Goal: Download file/media

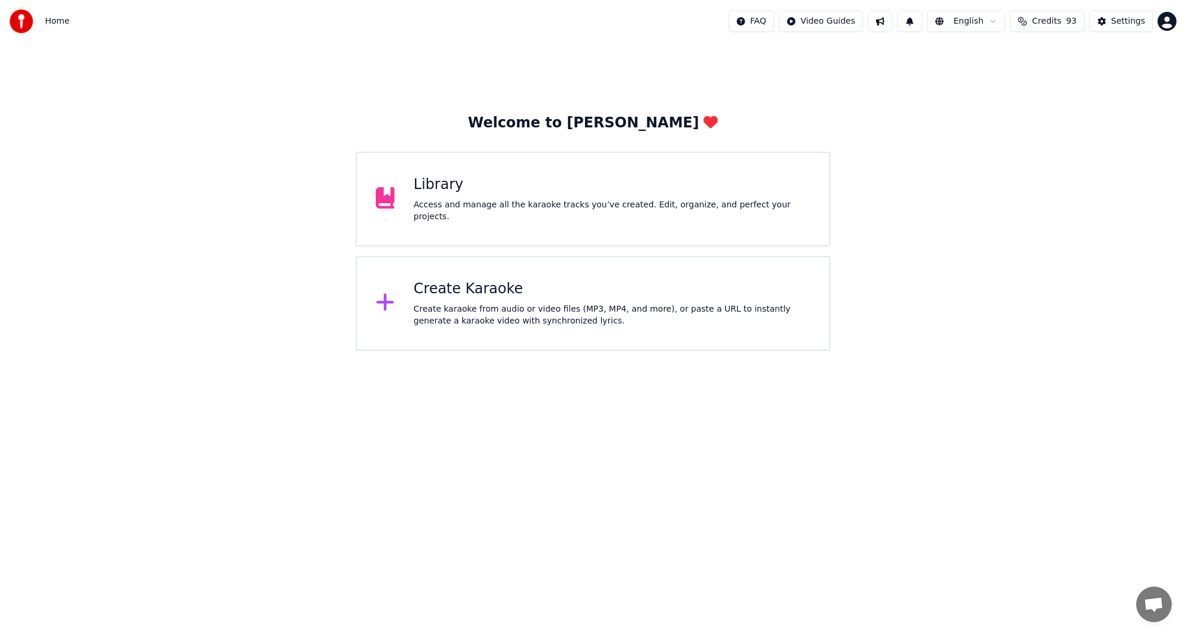
click at [606, 219] on div "Library Access and manage all the karaoke tracks you’ve created. Edit, organize…" at bounding box center [593, 199] width 474 height 95
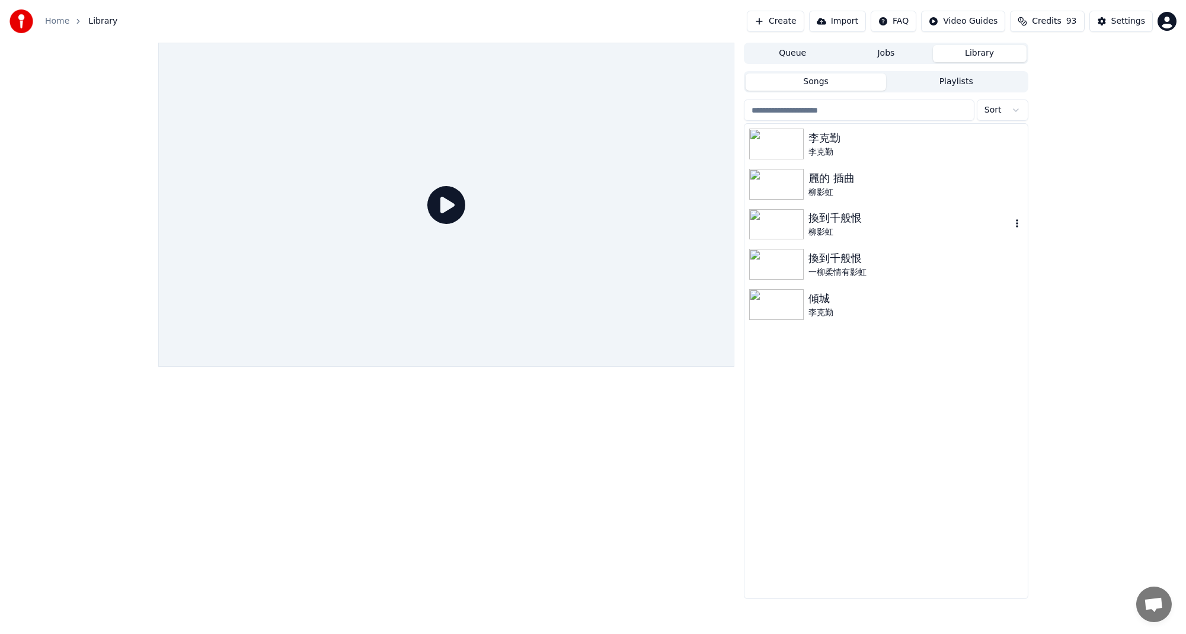
click at [802, 224] on img at bounding box center [776, 224] width 55 height 31
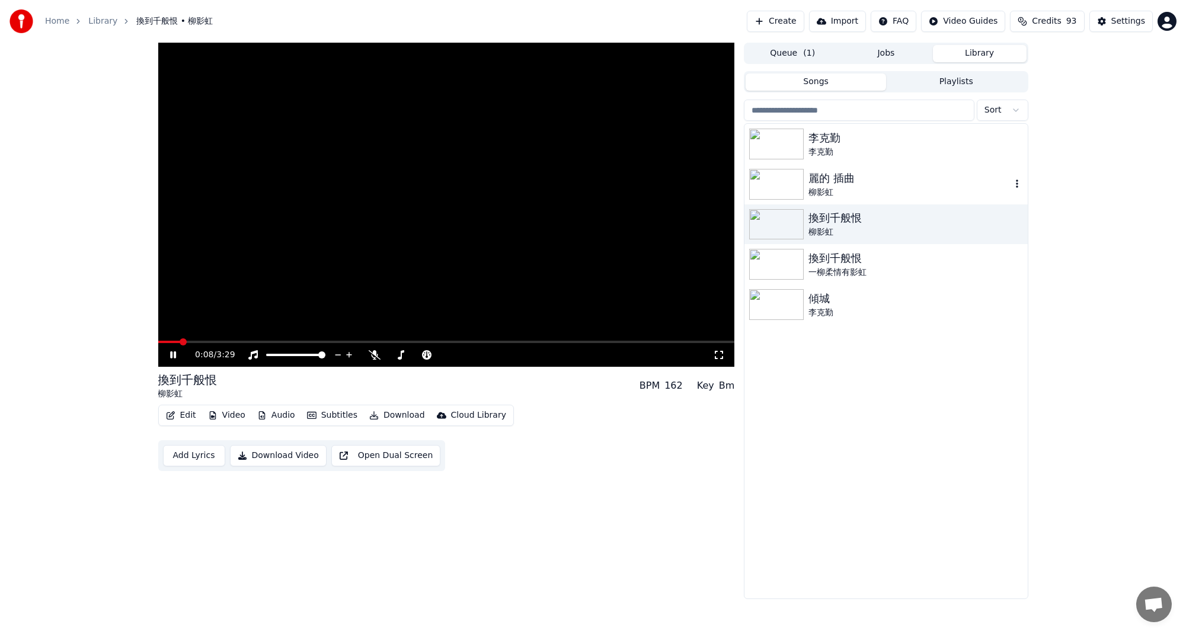
click at [792, 187] on img at bounding box center [776, 184] width 55 height 31
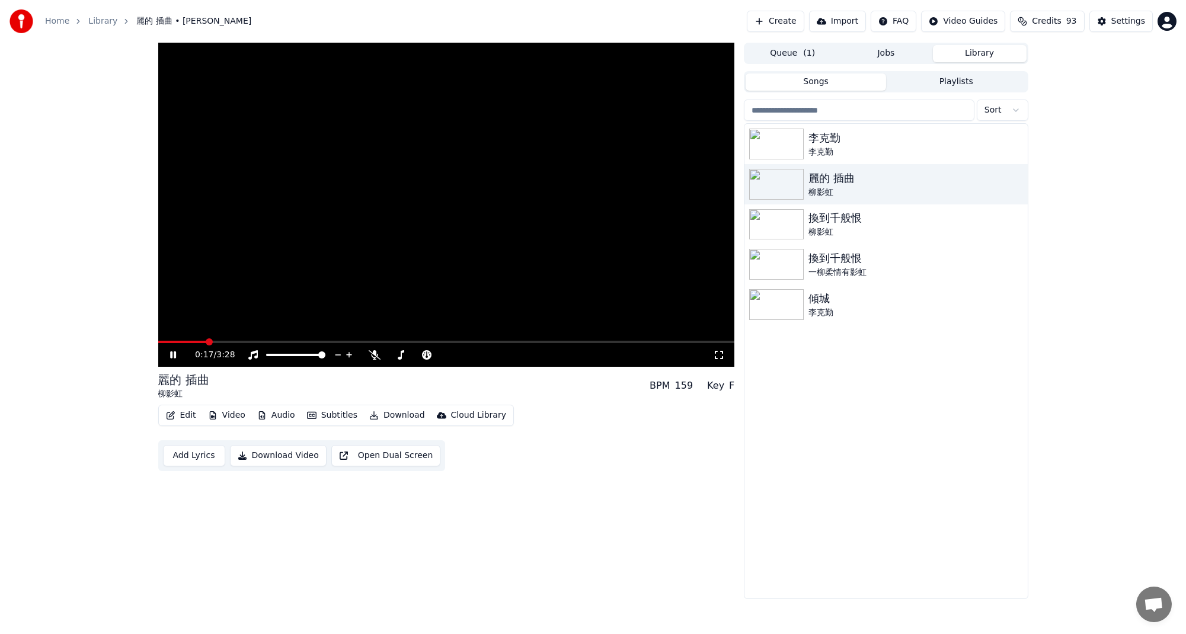
click at [174, 353] on icon at bounding box center [173, 354] width 6 height 7
click at [785, 219] on img at bounding box center [776, 224] width 55 height 31
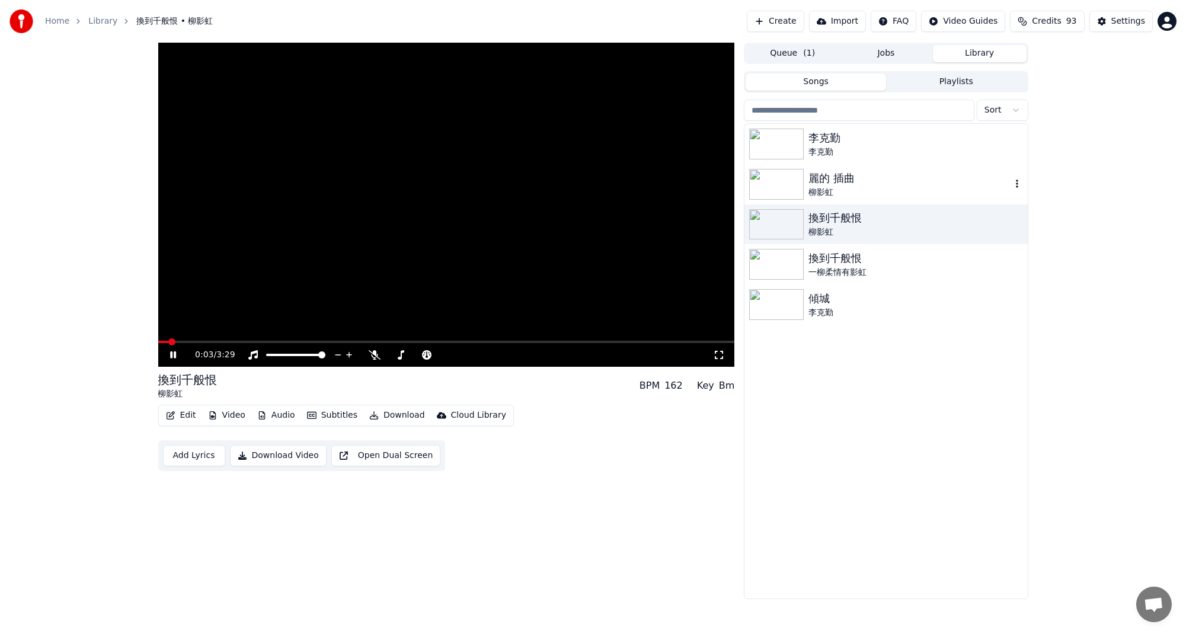
click at [793, 191] on img at bounding box center [776, 184] width 55 height 31
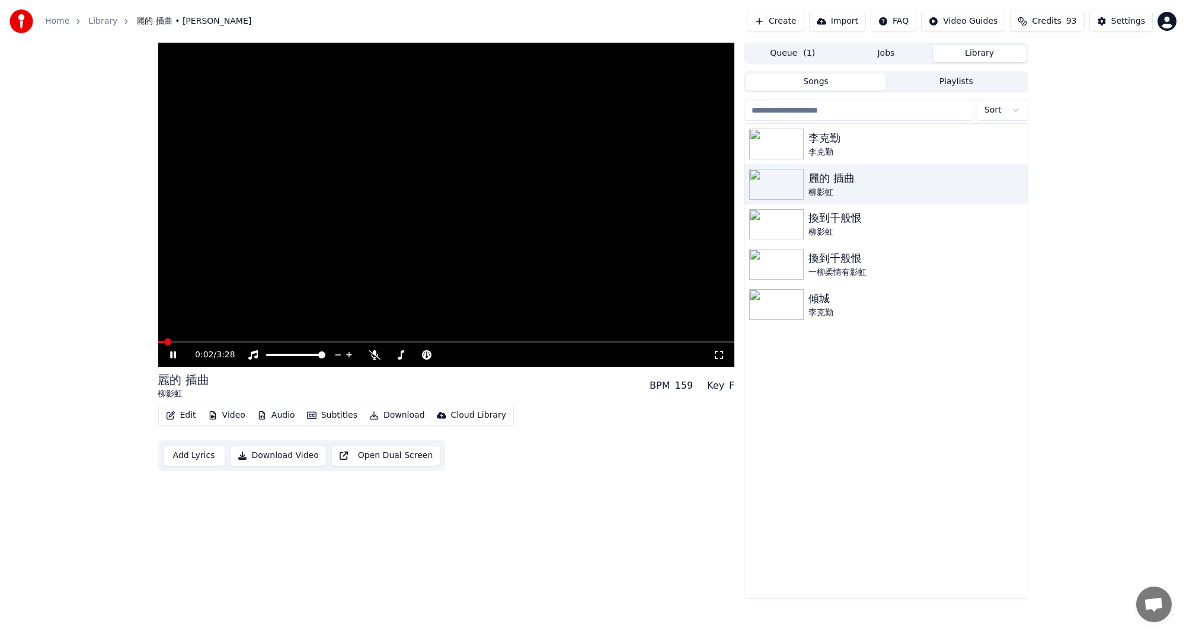
click at [171, 353] on icon at bounding box center [173, 354] width 6 height 7
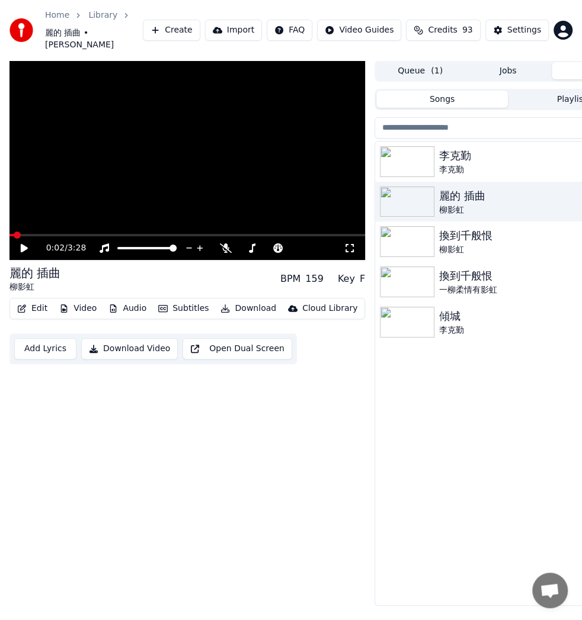
click at [421, 230] on img at bounding box center [407, 241] width 55 height 31
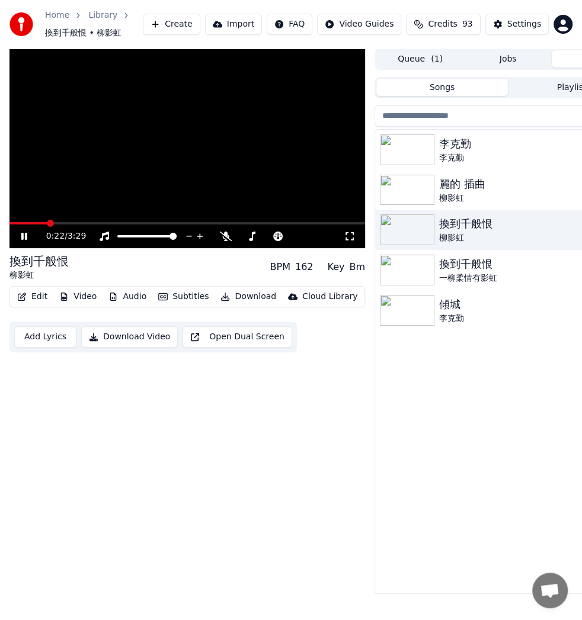
click at [26, 233] on icon at bounding box center [24, 236] width 6 height 7
click at [28, 237] on icon at bounding box center [32, 236] width 27 height 9
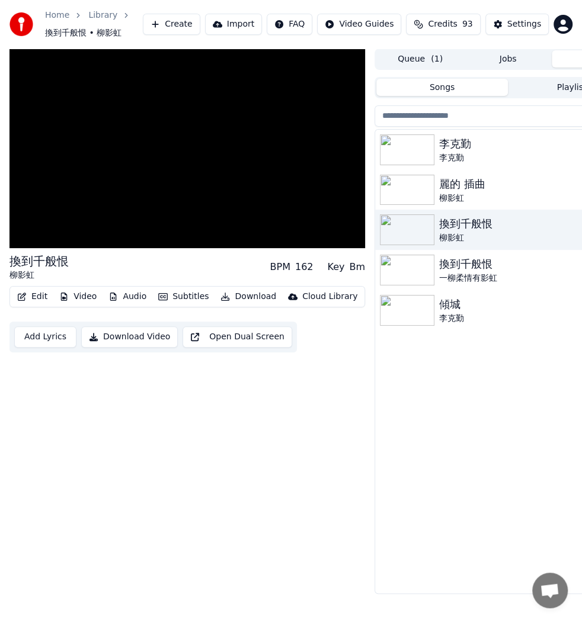
click at [415, 193] on img at bounding box center [407, 190] width 55 height 31
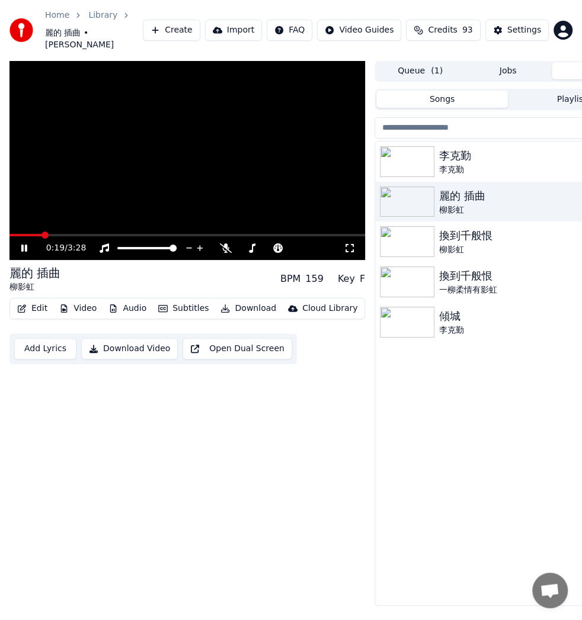
scroll to position [9, 0]
click at [17, 234] on span at bounding box center [12, 235] width 7 height 2
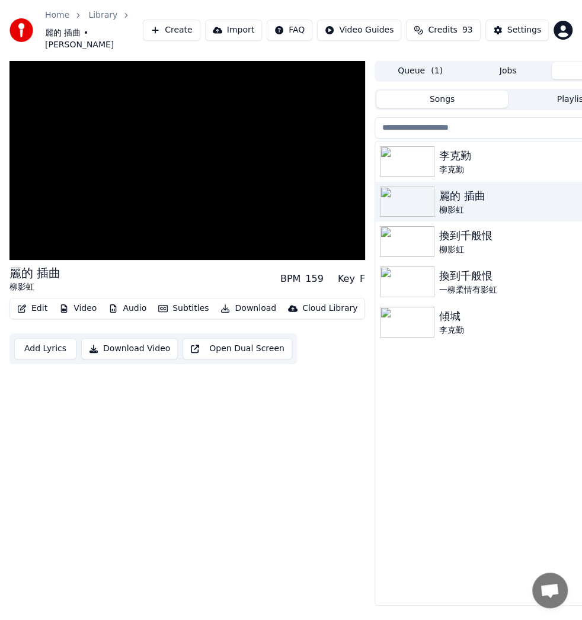
scroll to position [0, 0]
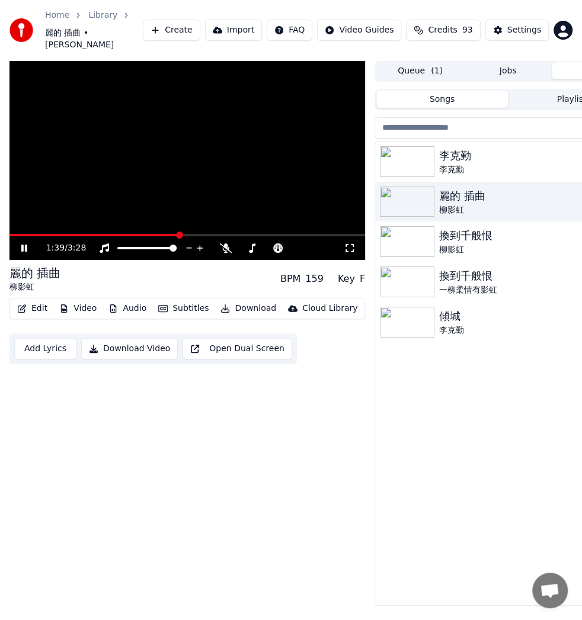
click at [15, 234] on span at bounding box center [94, 235] width 170 height 2
click at [246, 244] on icon at bounding box center [247, 248] width 12 height 9
click at [331, 242] on icon at bounding box center [331, 248] width 11 height 12
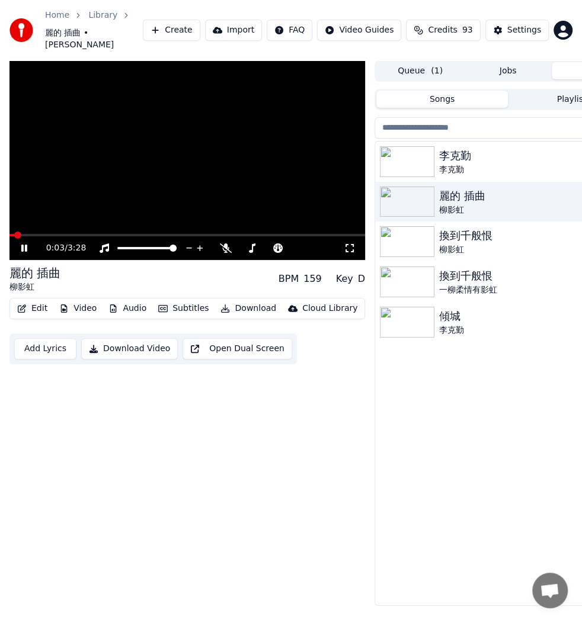
click at [14, 234] on span at bounding box center [11, 235] width 5 height 2
click at [344, 246] on icon at bounding box center [343, 249] width 6 height 6
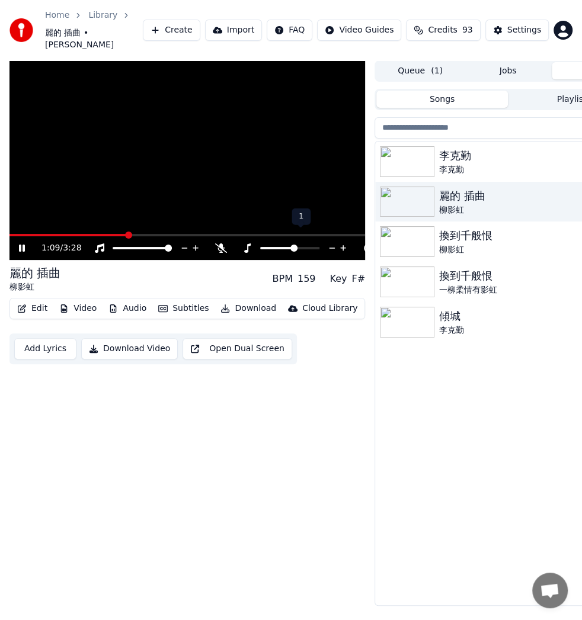
click at [344, 246] on icon at bounding box center [343, 249] width 6 height 6
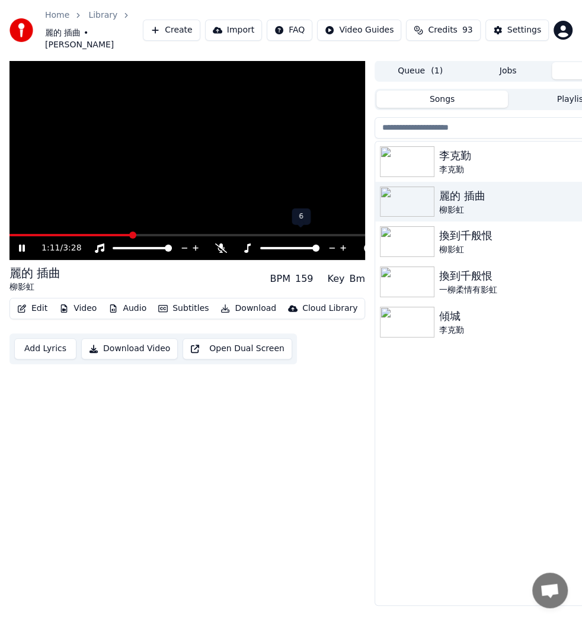
click at [344, 246] on icon at bounding box center [343, 249] width 6 height 6
click at [17, 234] on span at bounding box center [12, 235] width 7 height 2
click at [332, 242] on icon at bounding box center [331, 248] width 11 height 12
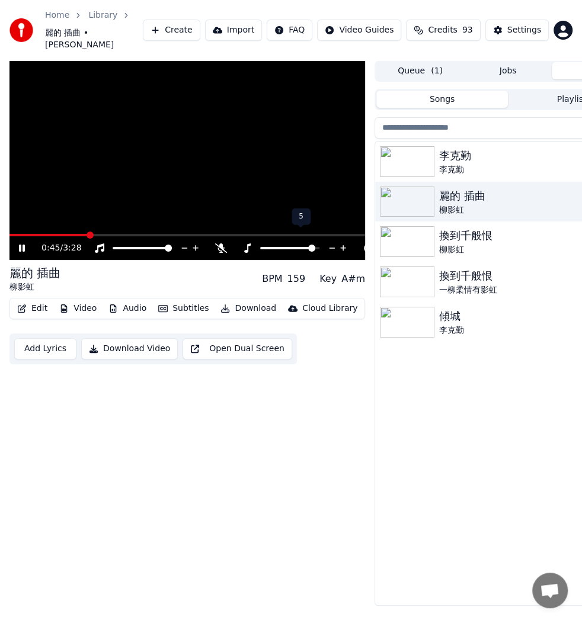
click at [332, 242] on icon at bounding box center [331, 248] width 11 height 12
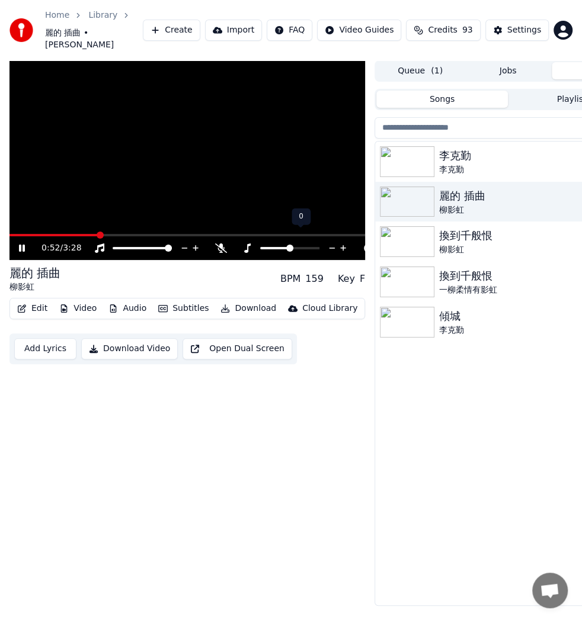
click at [332, 242] on icon at bounding box center [331, 248] width 11 height 12
click at [345, 242] on icon at bounding box center [343, 248] width 11 height 12
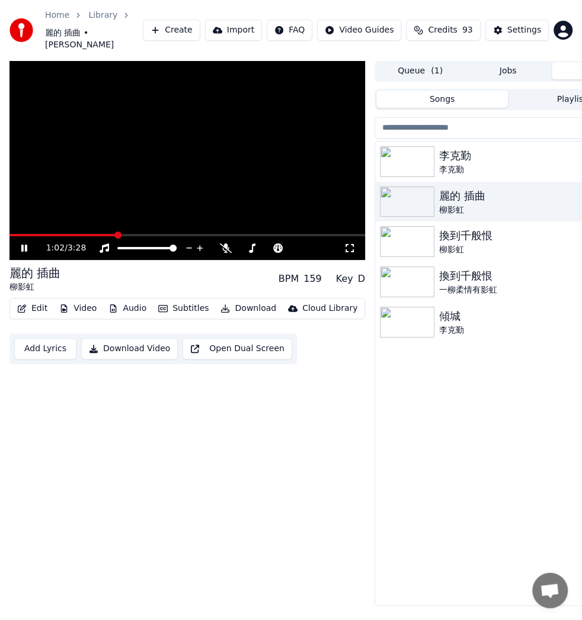
click at [27, 234] on span at bounding box center [62, 235] width 107 height 2
click at [17, 236] on div "0:11 / 3:28" at bounding box center [187, 248] width 356 height 24
click at [17, 234] on span at bounding box center [13, 235] width 8 height 2
click at [17, 234] on span at bounding box center [14, 235] width 10 height 2
click at [11, 232] on span at bounding box center [14, 235] width 7 height 7
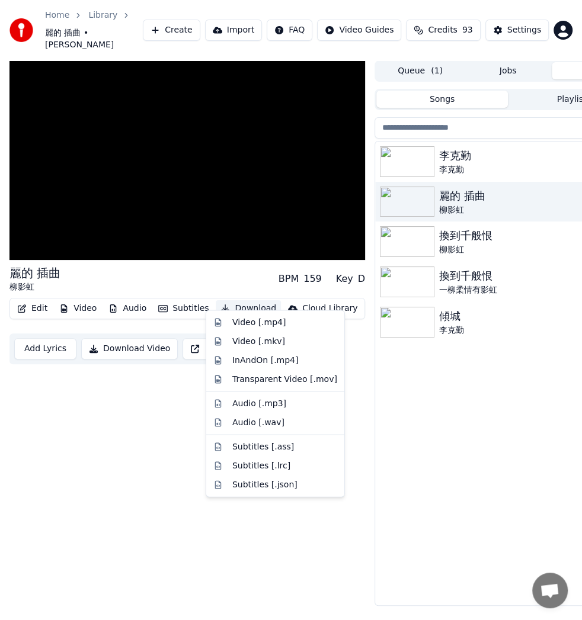
click at [238, 301] on button "Download" at bounding box center [248, 308] width 65 height 17
click at [276, 405] on div "Audio [.mp3]" at bounding box center [259, 404] width 54 height 12
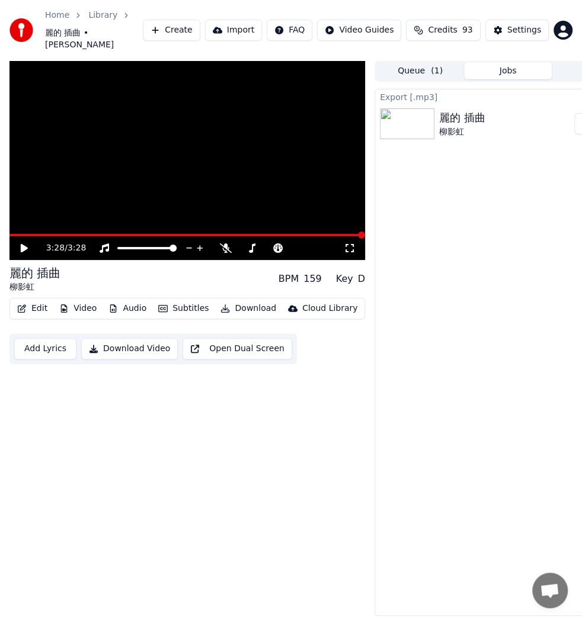
click at [235, 301] on button "Download" at bounding box center [248, 308] width 65 height 17
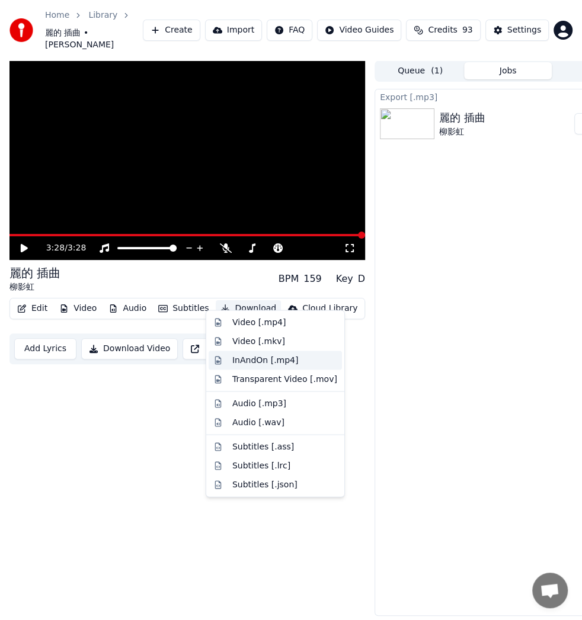
click at [263, 360] on div "InAndOn [.mp4]" at bounding box center [265, 360] width 66 height 12
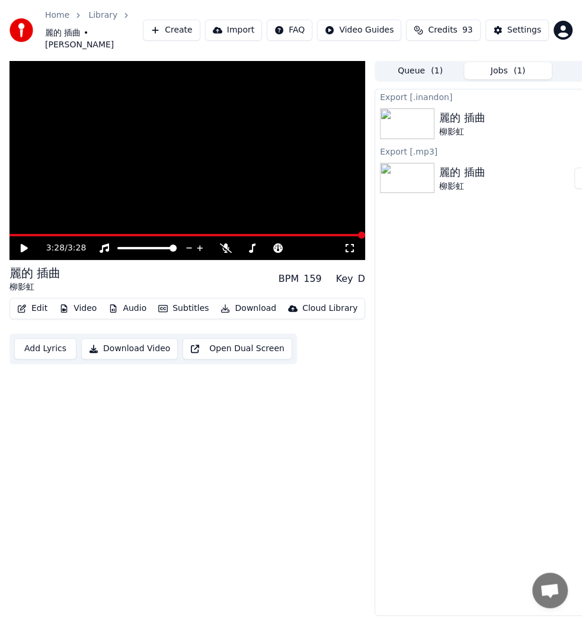
click at [263, 360] on div "3:28 / 3:28 麗的 插曲 [PERSON_NAME] BPM 159 Key D Edit Video Audio Subtitles Downlo…" at bounding box center [187, 338] width 356 height 556
